Goal: Information Seeking & Learning: Check status

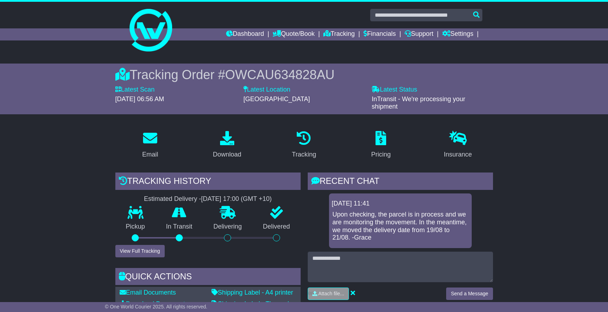
scroll to position [1, 0]
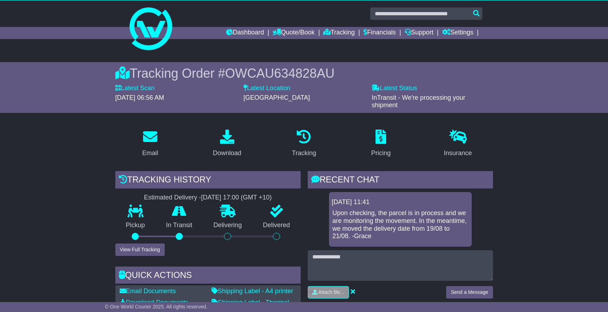
click at [144, 247] on button "View Full Tracking" at bounding box center [139, 249] width 49 height 12
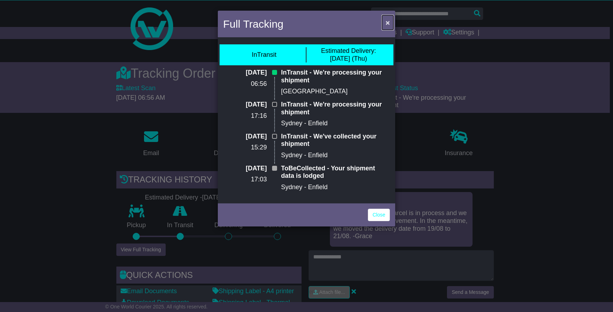
click at [387, 23] on span "×" at bounding box center [388, 22] width 4 height 8
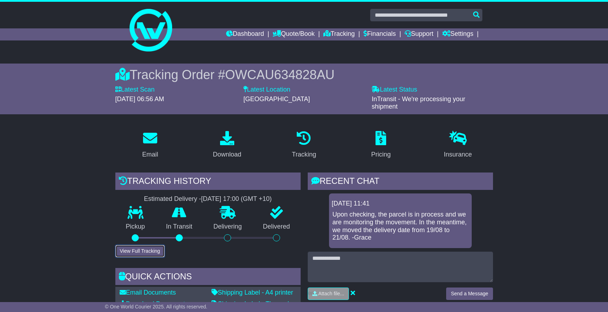
click at [138, 248] on button "View Full Tracking" at bounding box center [139, 251] width 49 height 12
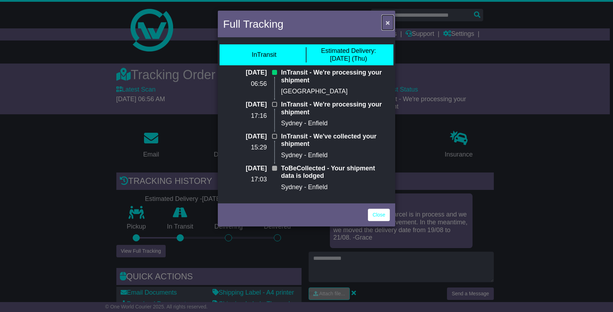
click at [389, 23] on span "×" at bounding box center [388, 22] width 4 height 8
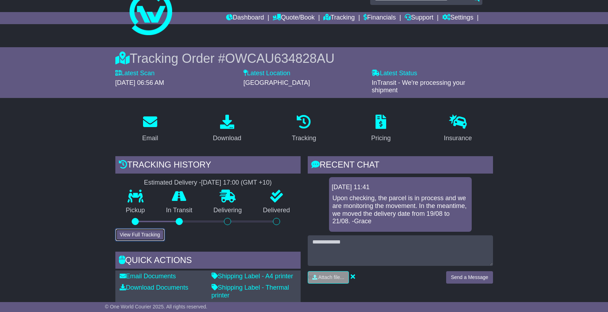
scroll to position [22, 0]
